Goal: Task Accomplishment & Management: Manage account settings

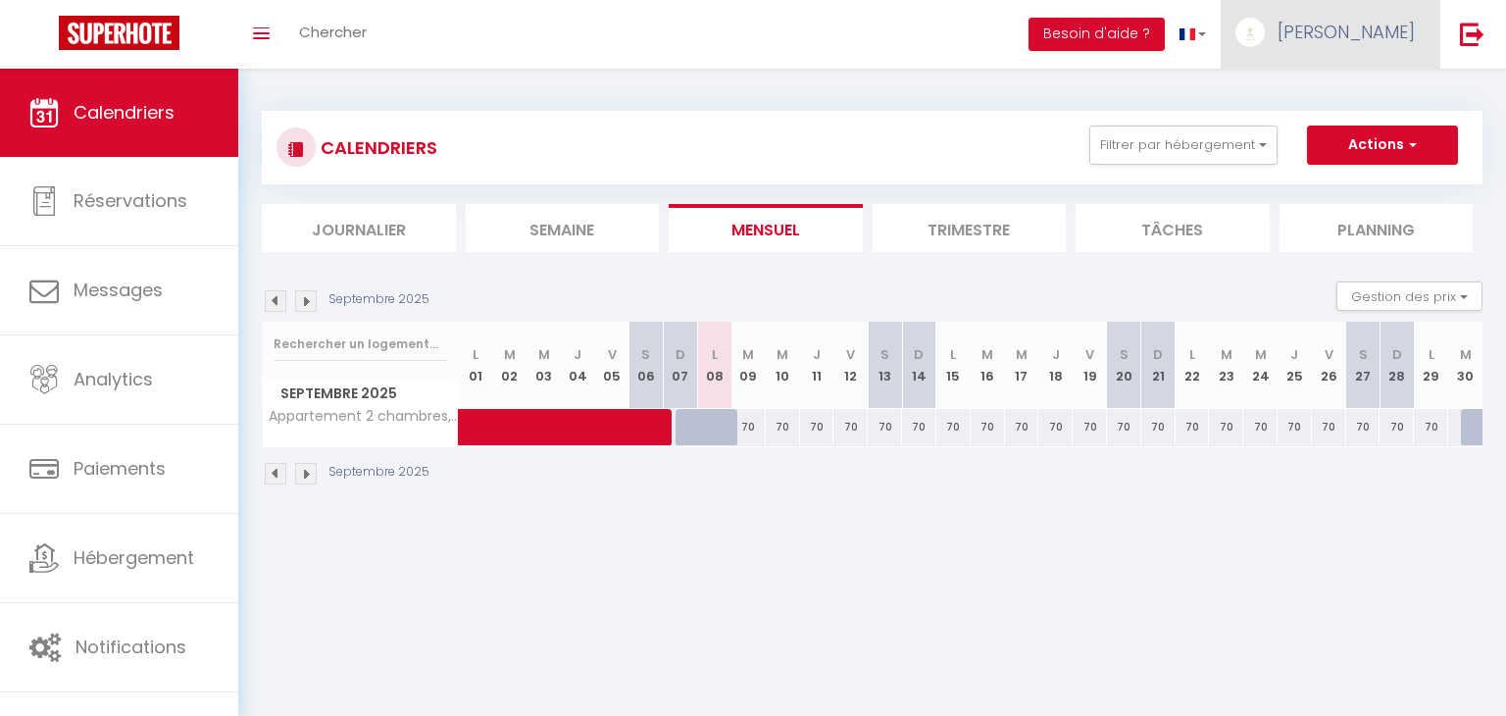
click at [1370, 56] on link "[PERSON_NAME]" at bounding box center [1330, 34] width 219 height 69
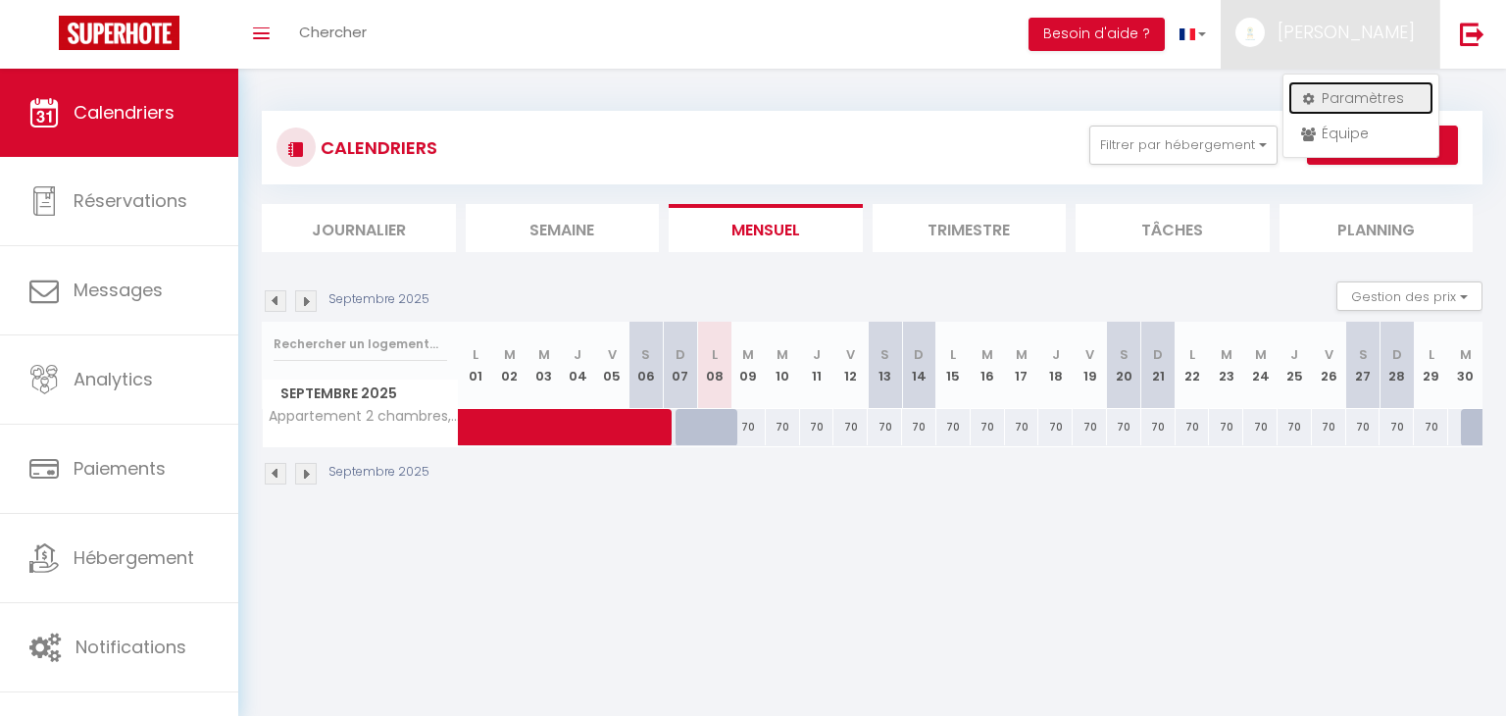
click at [1350, 101] on link "Paramètres" at bounding box center [1360, 97] width 145 height 33
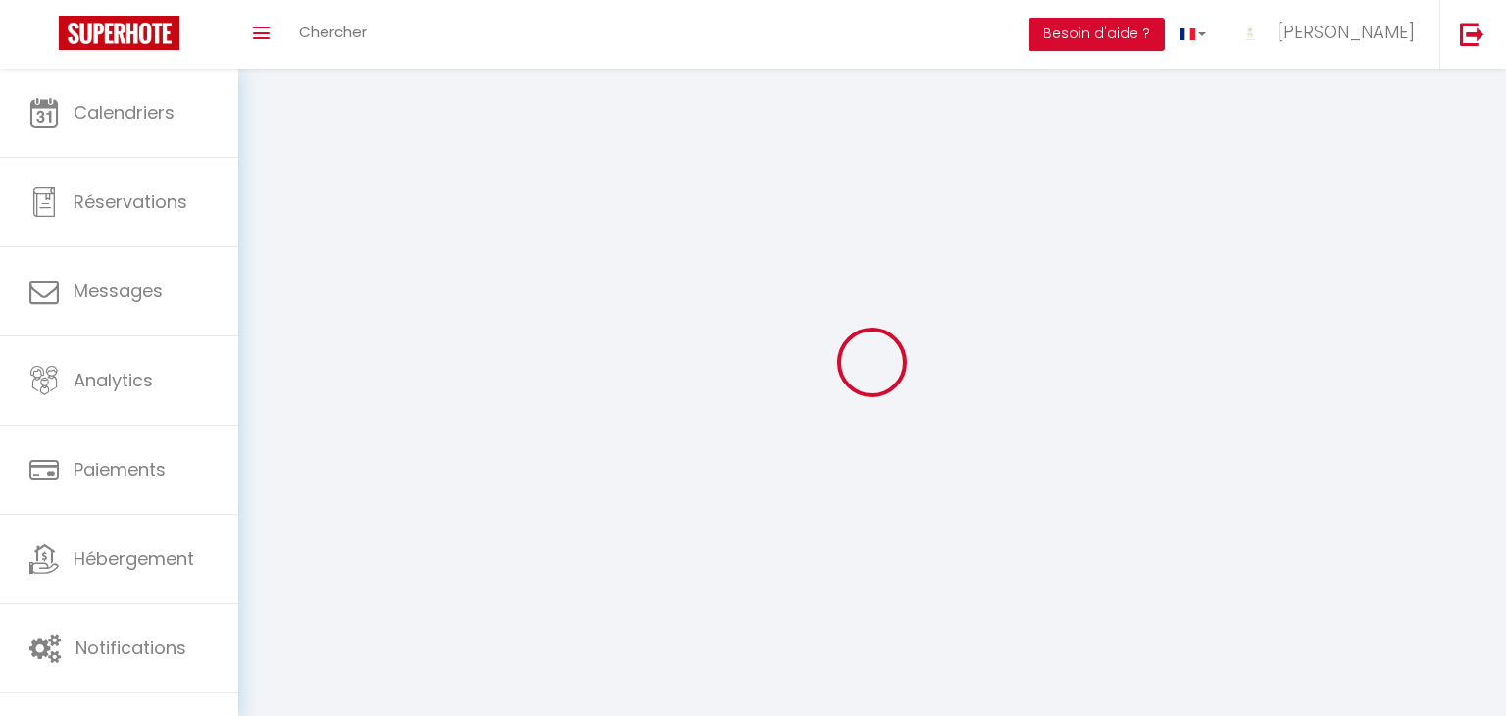
select select "28"
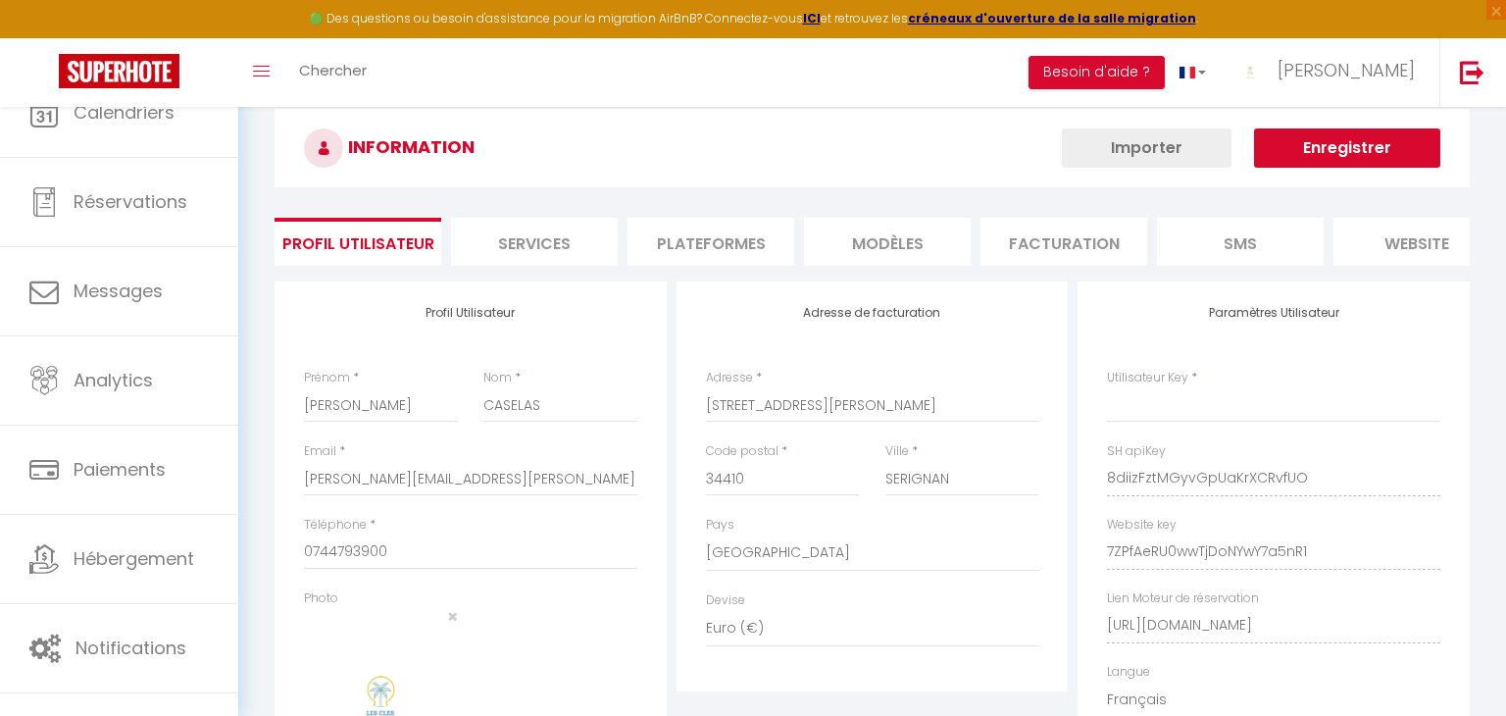
select select "fr"
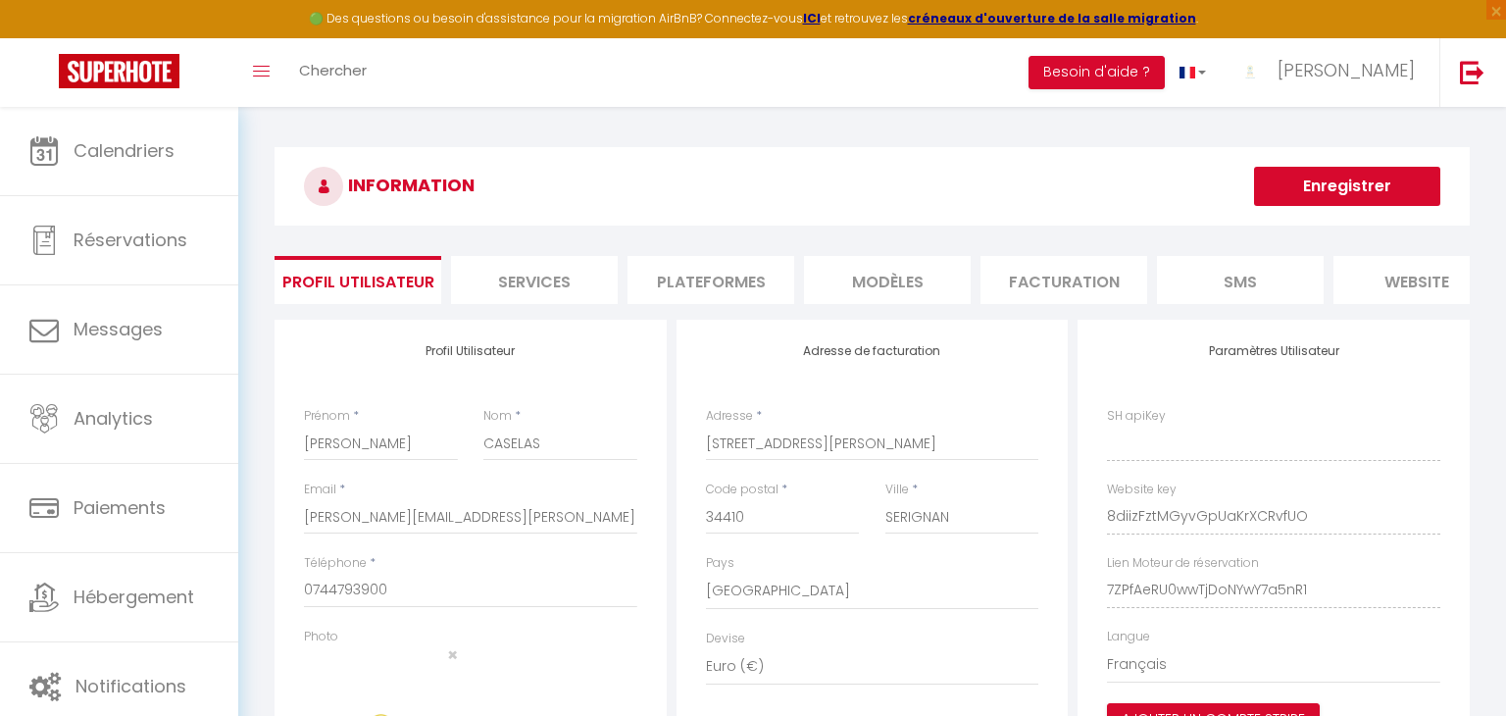
type input "8diizFztMGyvGpUaKrXCRvfUO"
type input "7ZPfAeRU0wwTjDoNYwY7a5nR1"
type input "[URL][DOMAIN_NAME]"
click at [1032, 277] on li "Facturation" at bounding box center [1063, 280] width 167 height 48
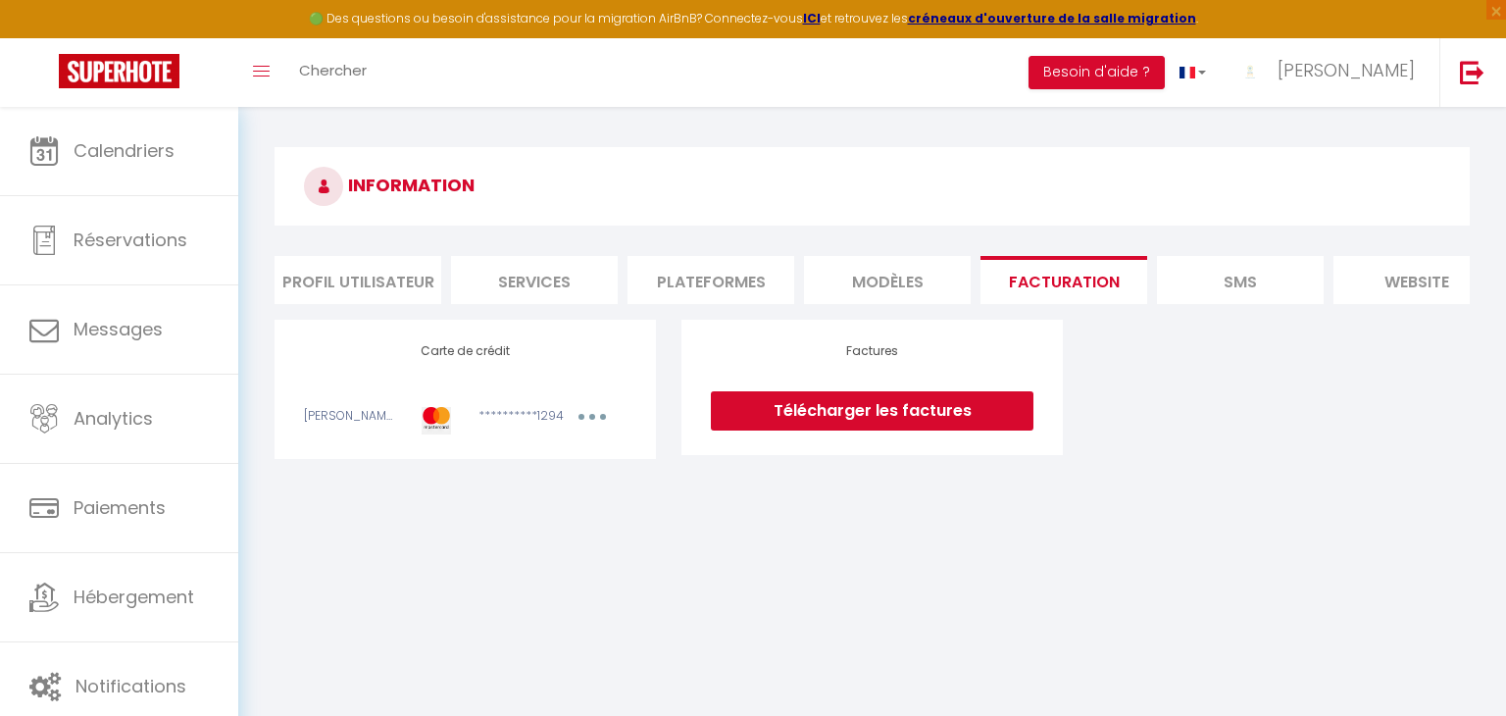
click at [862, 421] on link "Télécharger les factures" at bounding box center [872, 410] width 323 height 39
click at [385, 284] on li "Profil Utilisateur" at bounding box center [357, 280] width 167 height 48
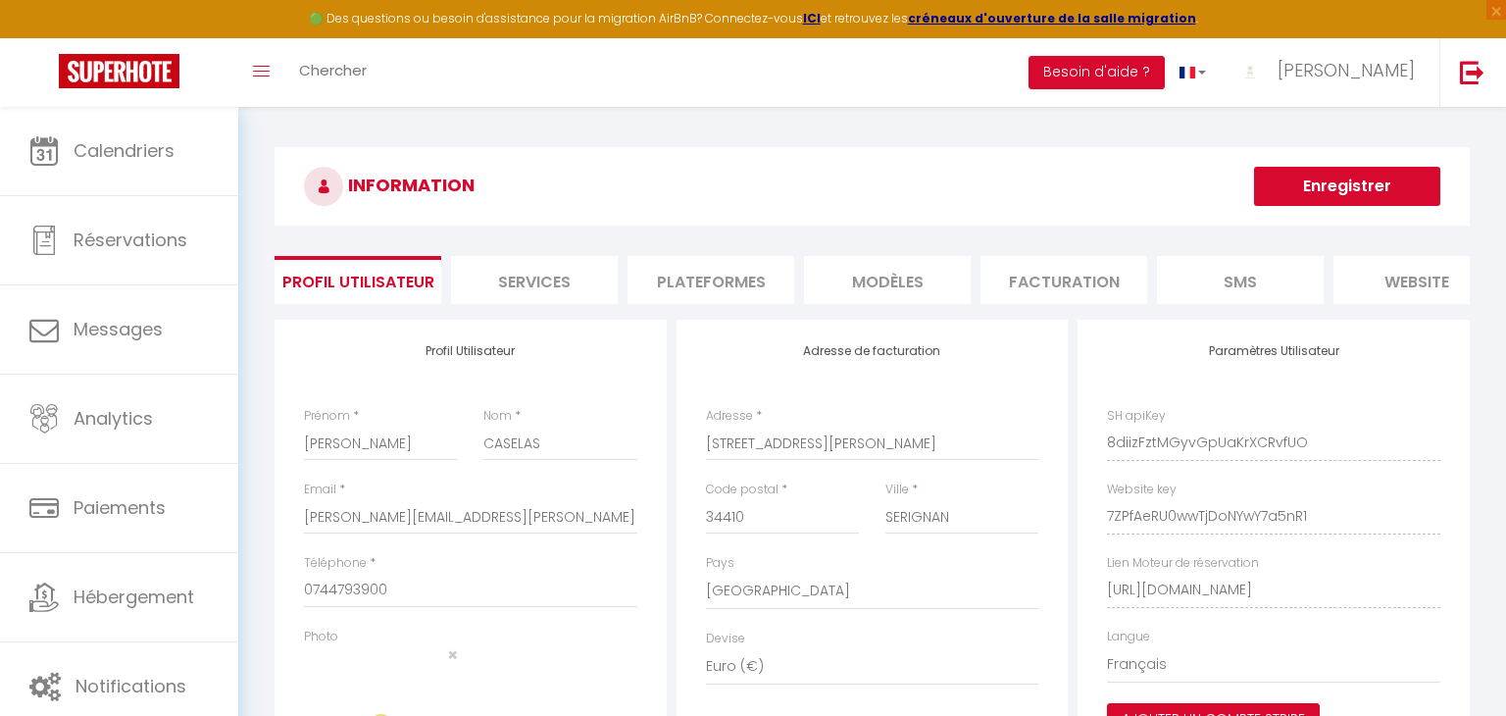
click at [501, 261] on li "Services" at bounding box center [534, 280] width 167 height 48
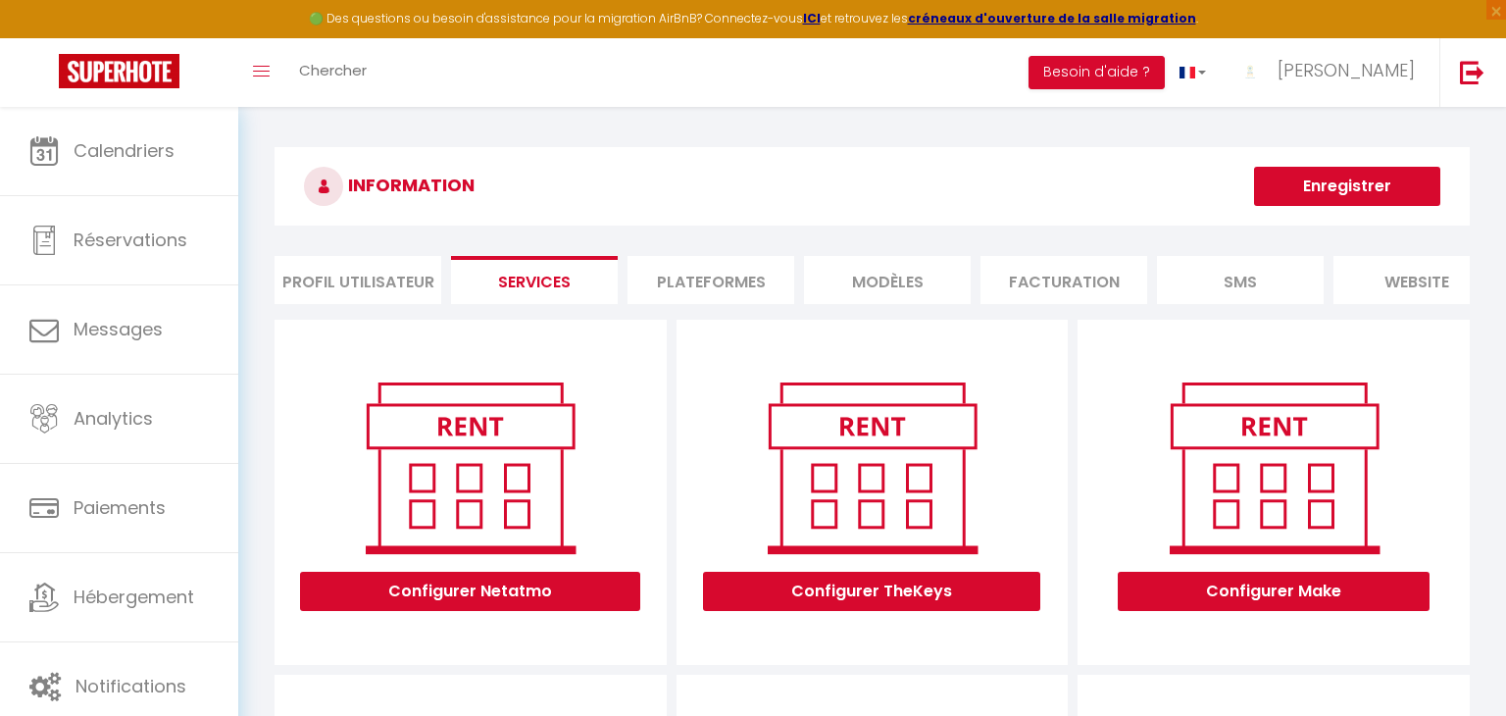
click at [674, 274] on li "Plateformes" at bounding box center [710, 280] width 167 height 48
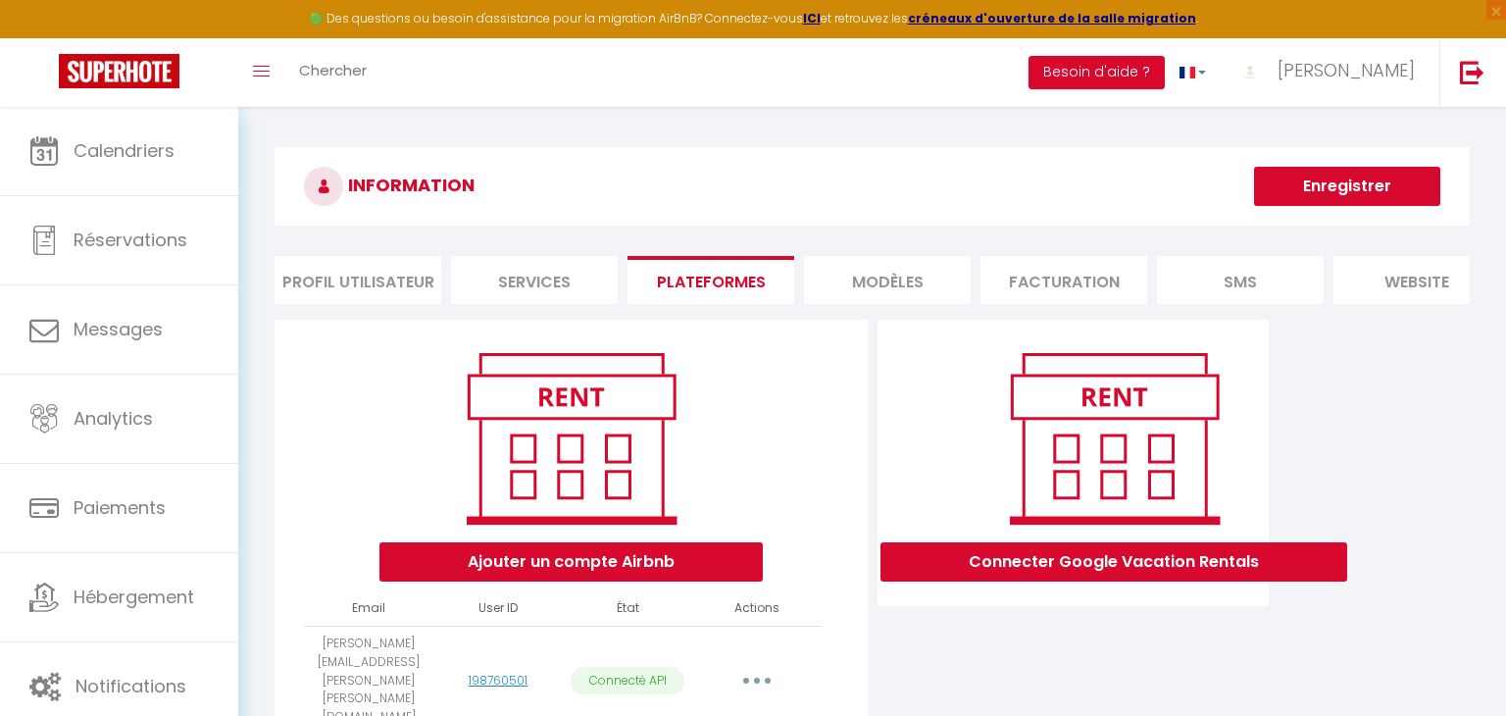
click at [830, 272] on li "MODÈLES" at bounding box center [887, 280] width 167 height 48
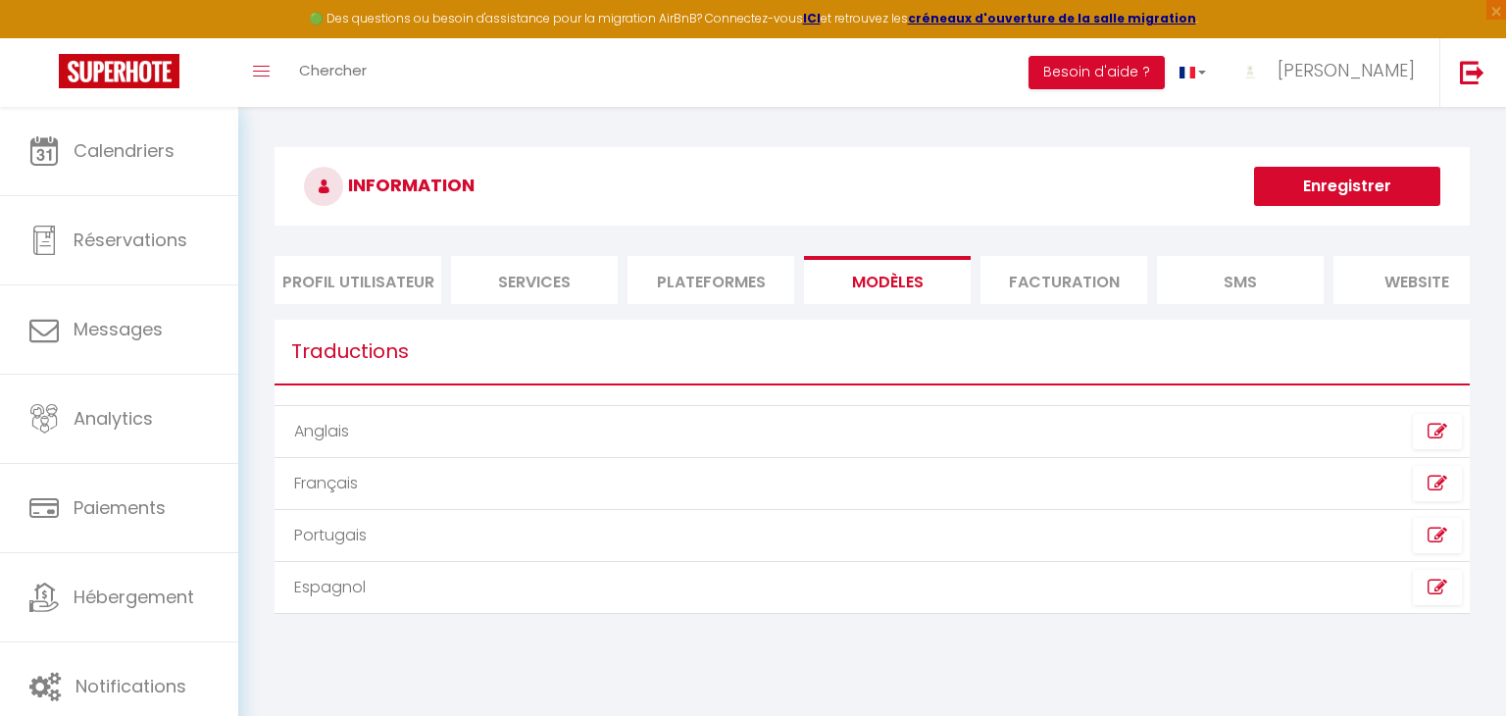
click at [1016, 269] on li "Facturation" at bounding box center [1063, 280] width 167 height 48
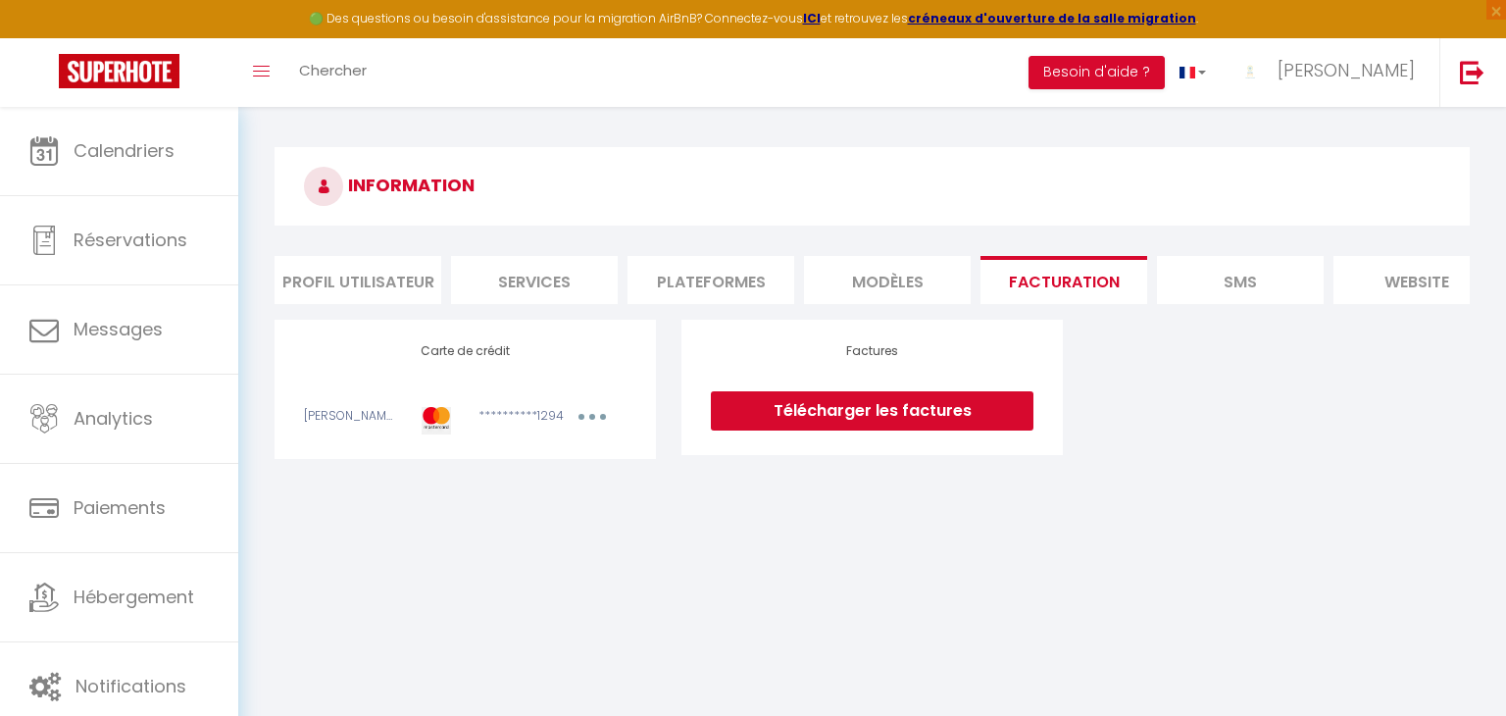
scroll to position [106, 0]
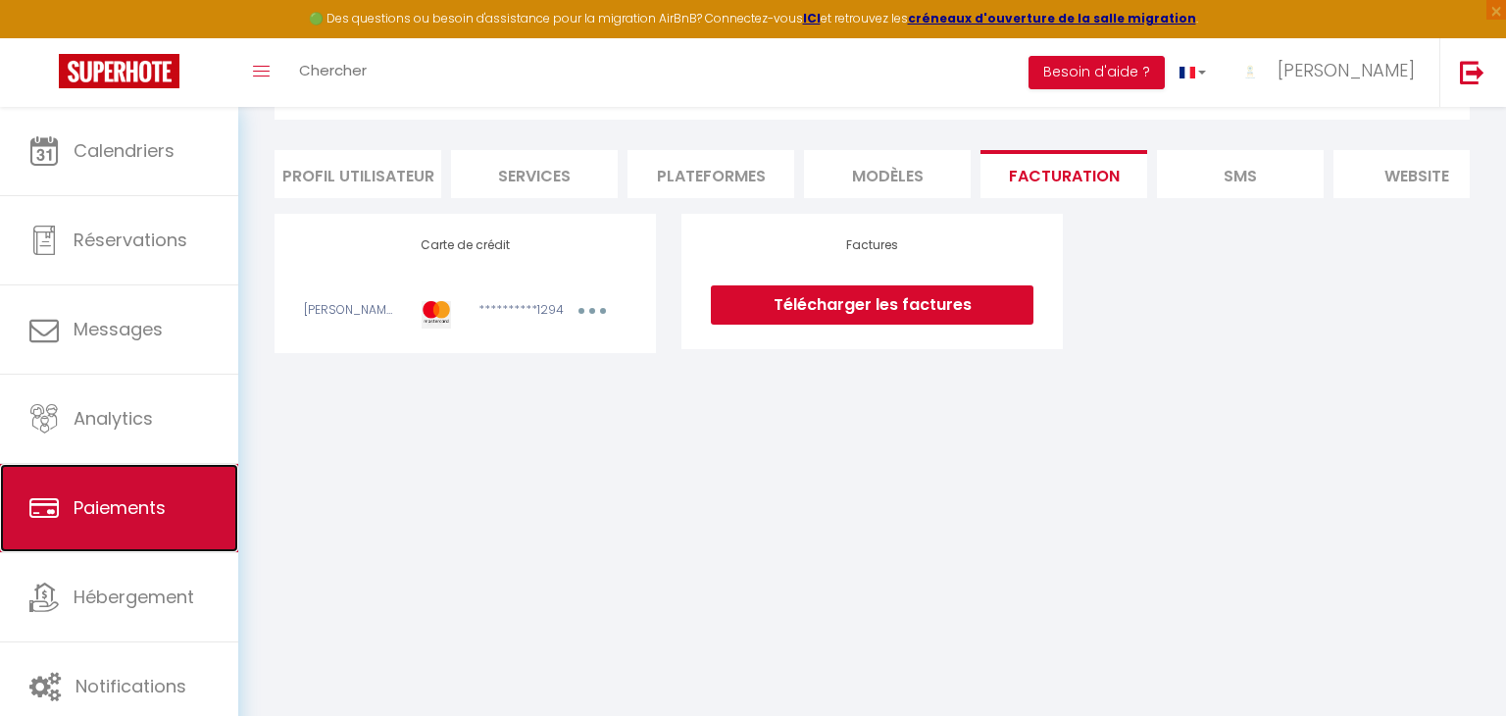
click at [74, 506] on span "Paiements" at bounding box center [120, 507] width 92 height 25
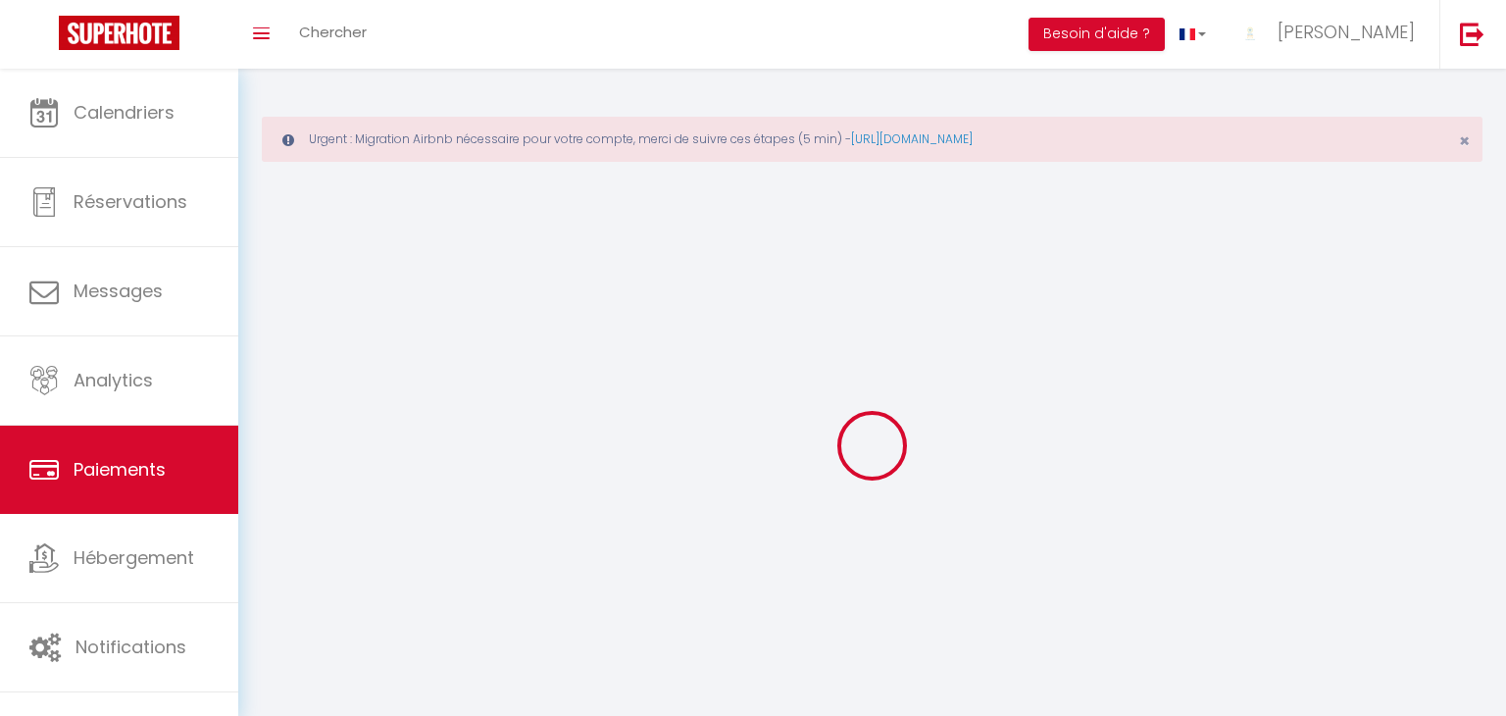
select select "2"
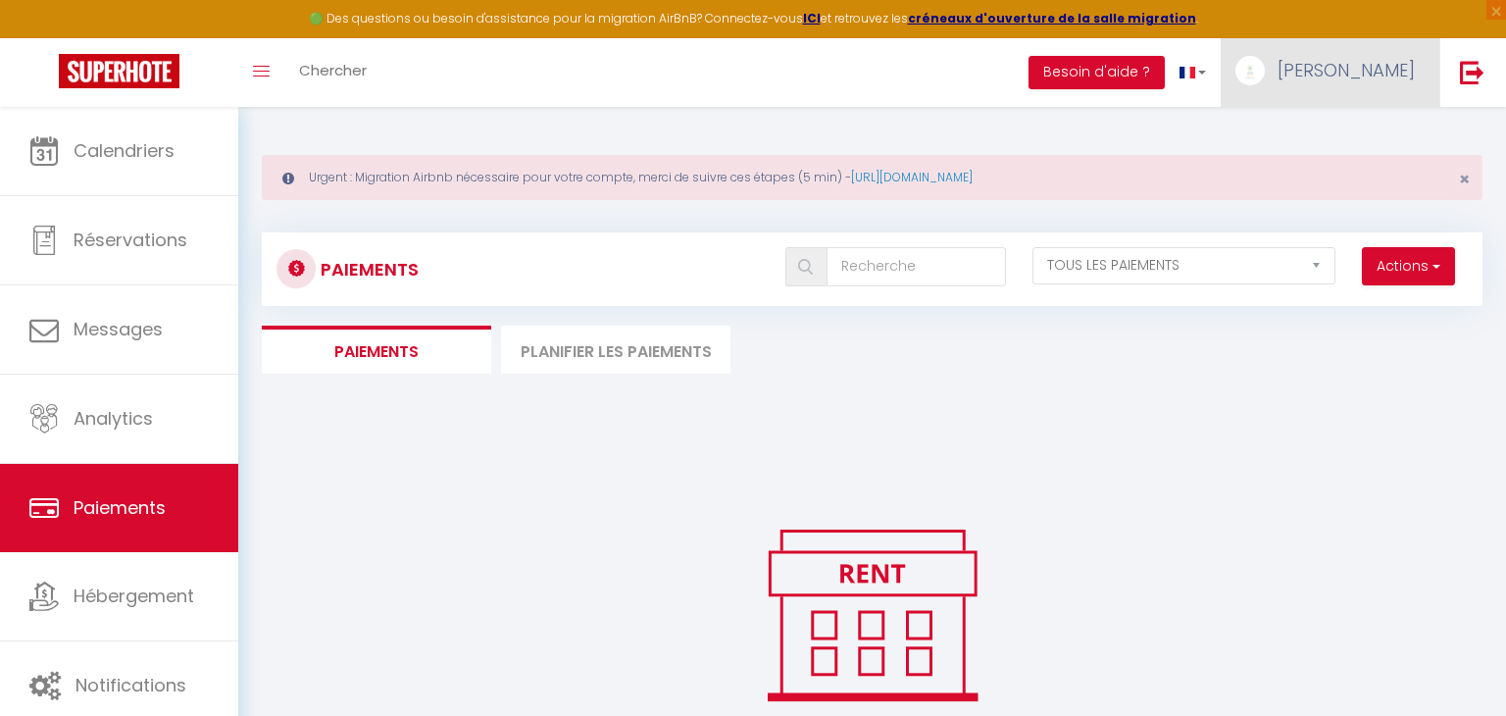
click at [1357, 75] on span "[PERSON_NAME]" at bounding box center [1345, 70] width 137 height 25
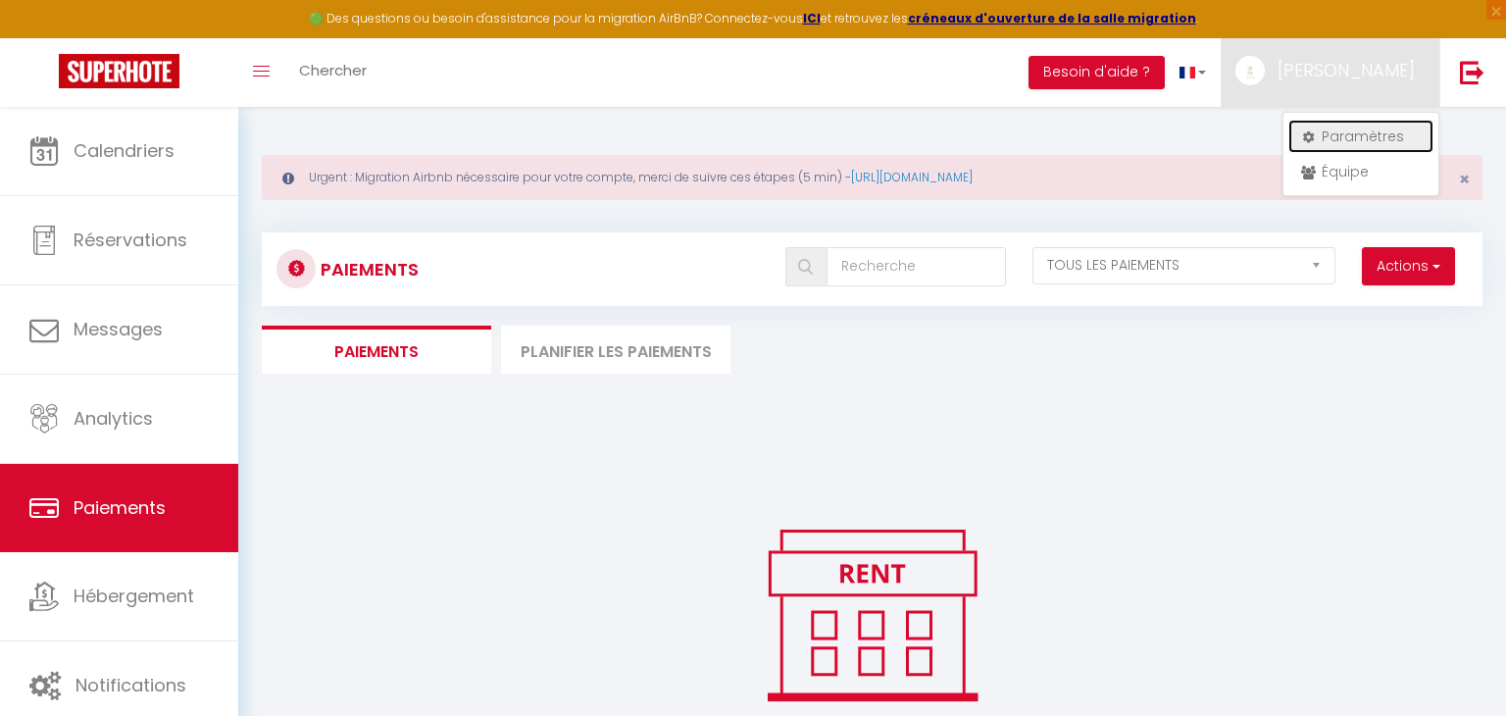
click at [1345, 139] on link "Paramètres" at bounding box center [1360, 136] width 145 height 33
select select "fr"
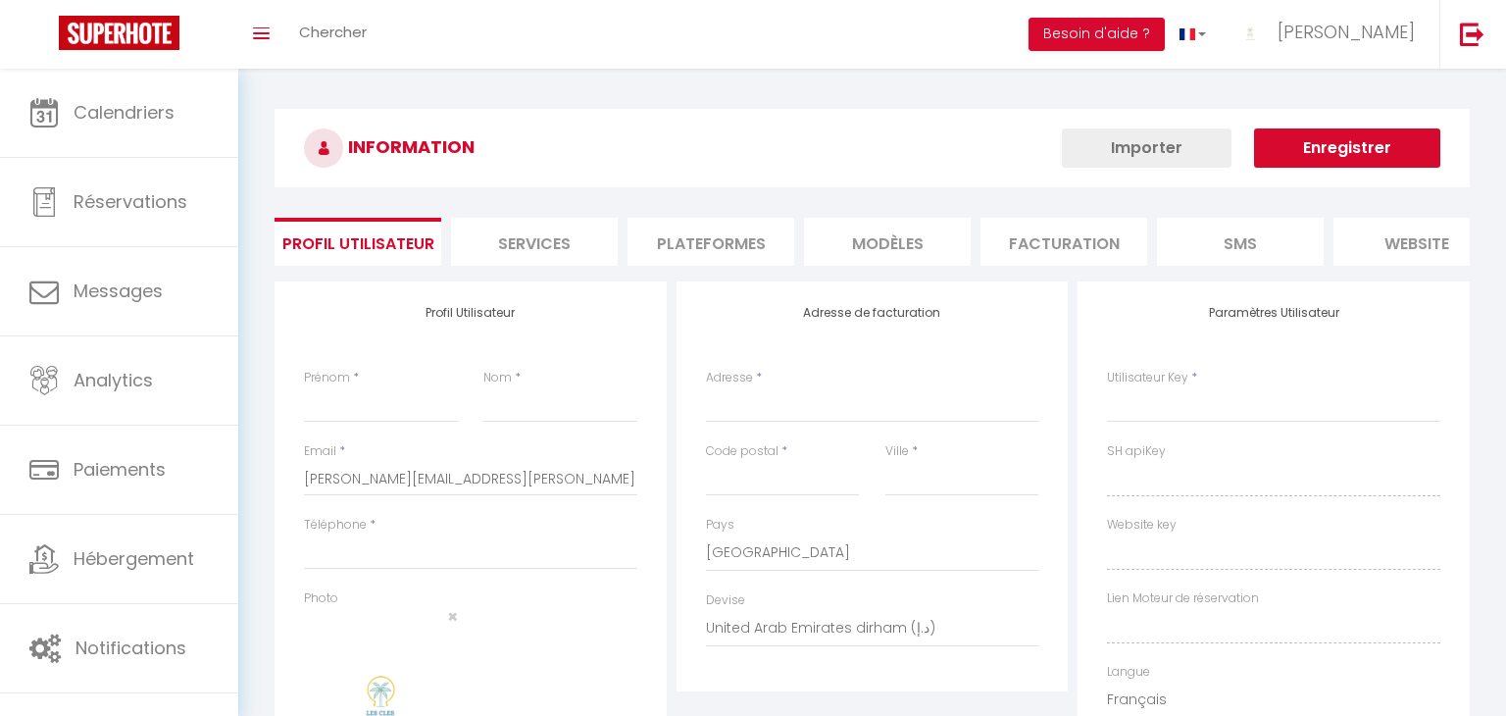
type input "[PERSON_NAME]"
type input "CASELAS"
type input "0744793900"
type input "[STREET_ADDRESS][PERSON_NAME]"
type input "34410"
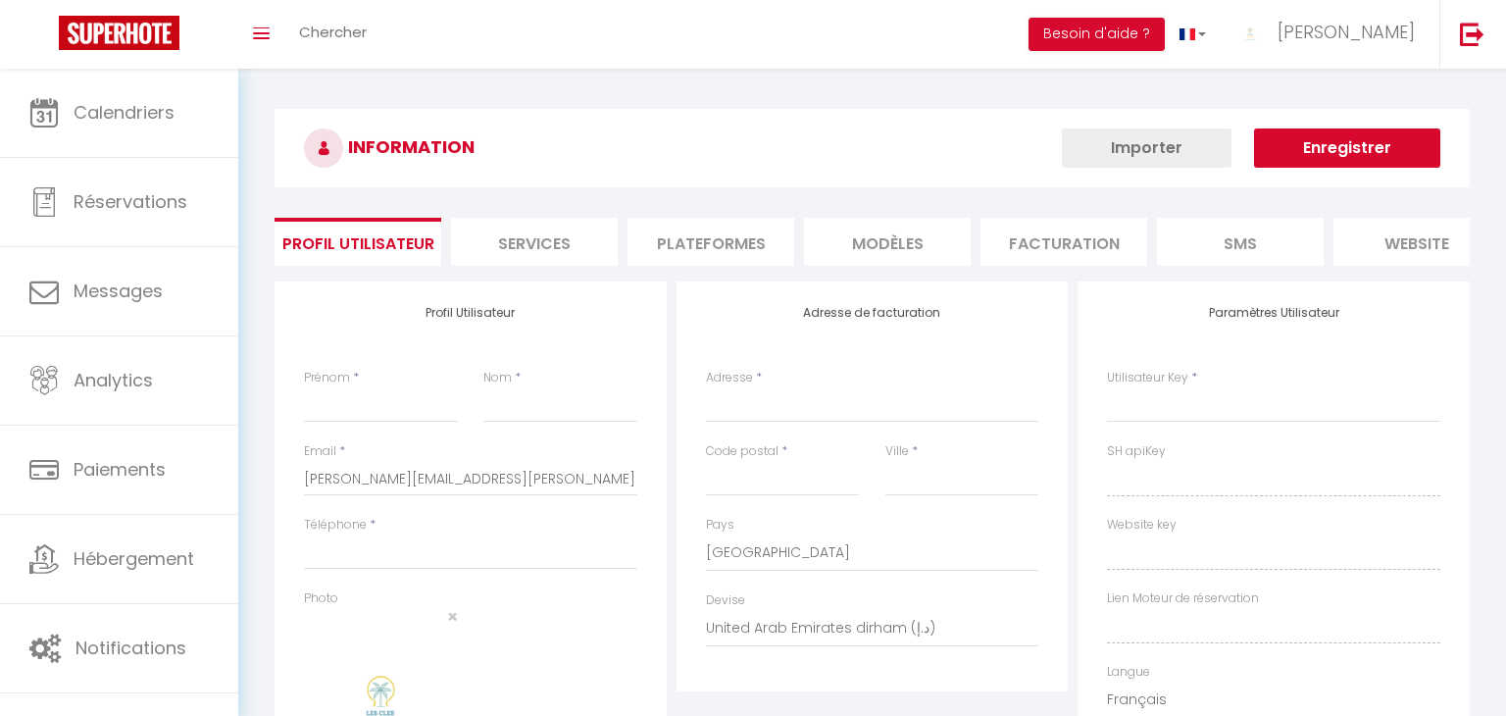
type input "SERIGNAN"
select select "28"
type input "8diizFztMGyvGpUaKrXCRvfUO"
type input "7ZPfAeRU0wwTjDoNYwY7a5nR1"
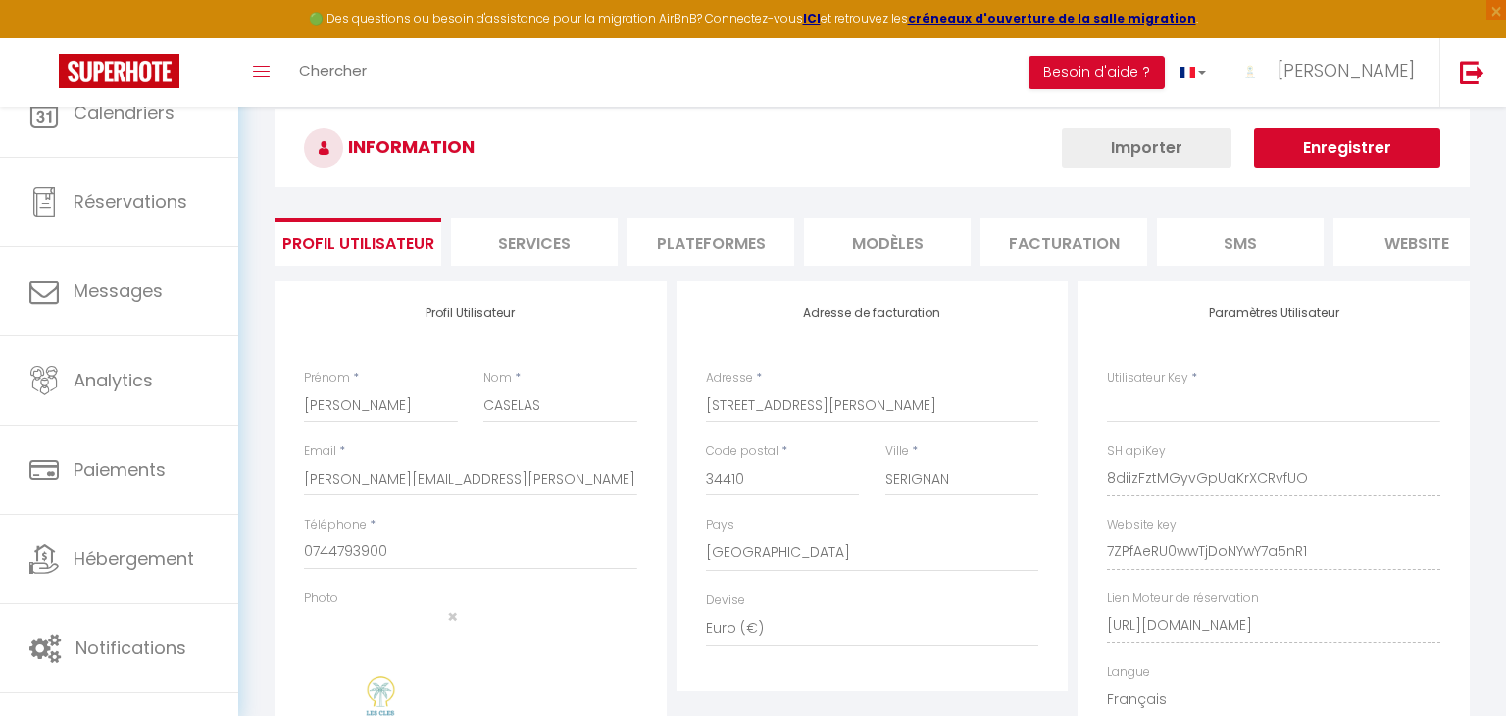
select select "fr"
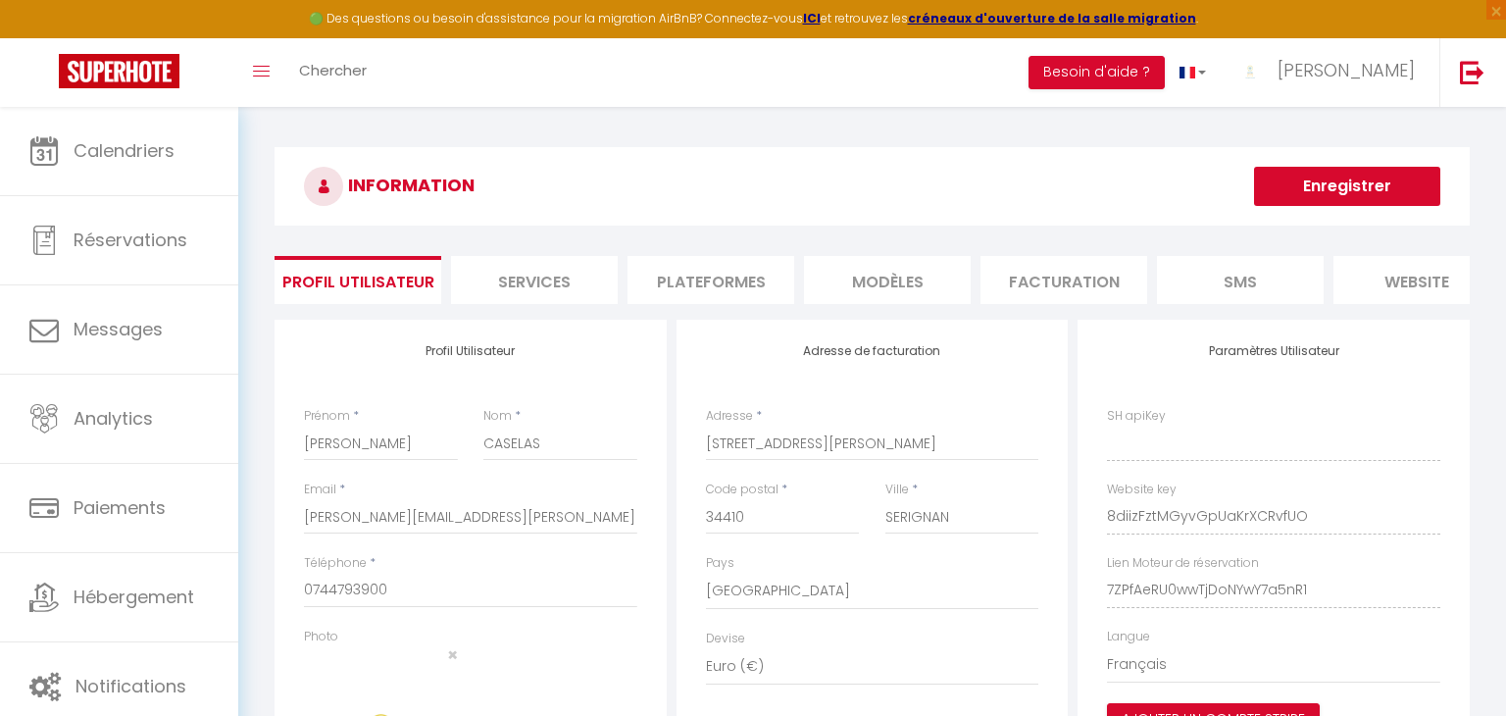
type input "8diizFztMGyvGpUaKrXCRvfUO"
type input "7ZPfAeRU0wwTjDoNYwY7a5nR1"
type input "[URL][DOMAIN_NAME]"
click at [1054, 278] on li "Facturation" at bounding box center [1063, 280] width 167 height 48
